Goal: Information Seeking & Learning: Learn about a topic

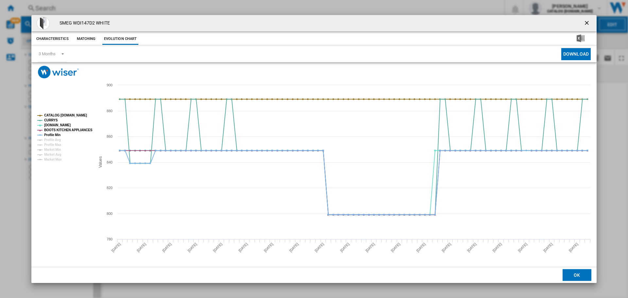
click at [589, 23] on ng-md-icon "getI18NText('BUTTONS.CLOSE_DIALOG')" at bounding box center [588, 24] width 8 height 8
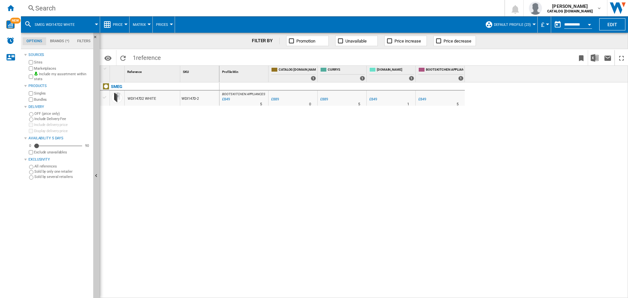
click at [58, 8] on div "Search" at bounding box center [261, 8] width 452 height 9
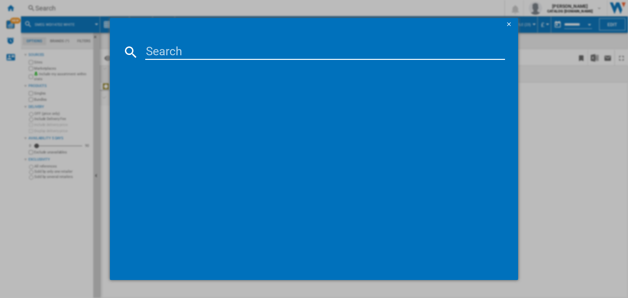
type input "SUK92MX9-1"
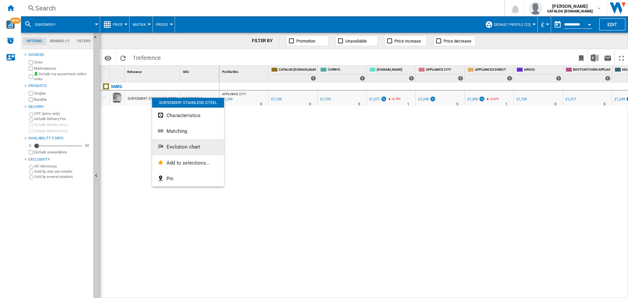
click at [172, 150] on span "Evolution chart" at bounding box center [184, 147] width 34 height 6
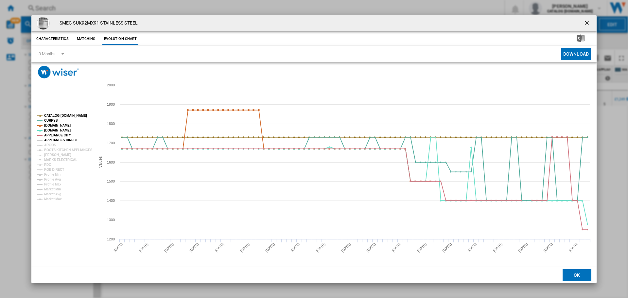
click at [52, 140] on tspan "APPLIANCES DIRECT" at bounding box center [61, 140] width 34 height 4
click at [51, 146] on tspan "ARGOS" at bounding box center [50, 145] width 12 height 4
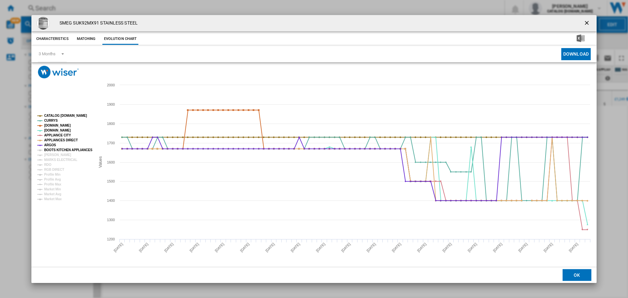
click at [55, 149] on tspan "BOOTS KITCHEN APPLIANCES" at bounding box center [68, 150] width 48 height 4
click at [56, 154] on tspan "[PERSON_NAME]" at bounding box center [57, 155] width 27 height 4
drag, startPoint x: 62, startPoint y: 158, endPoint x: 118, endPoint y: 151, distance: 56.4
click at [62, 158] on tspan "MARKS ELECTRICAL" at bounding box center [60, 160] width 33 height 4
